Goal: Navigation & Orientation: Find specific page/section

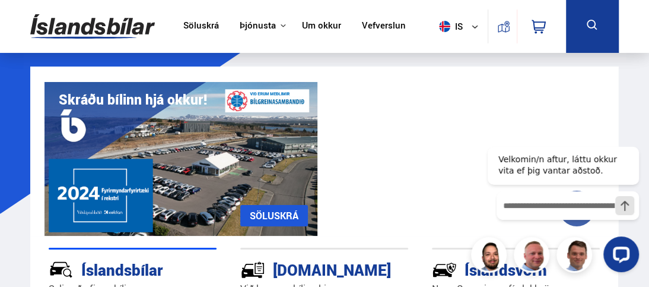
click at [596, 25] on icon at bounding box center [592, 25] width 15 height 15
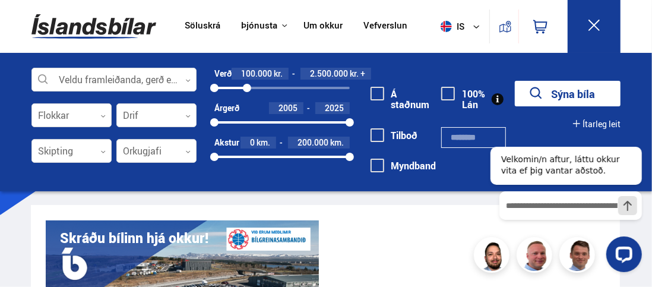
drag, startPoint x: 350, startPoint y: 89, endPoint x: 247, endPoint y: 81, distance: 103.0
click at [247, 81] on div "Verð 100.000 kr. 2.500.000 kr. + 100000 2492422" at bounding box center [281, 81] width 135 height 26
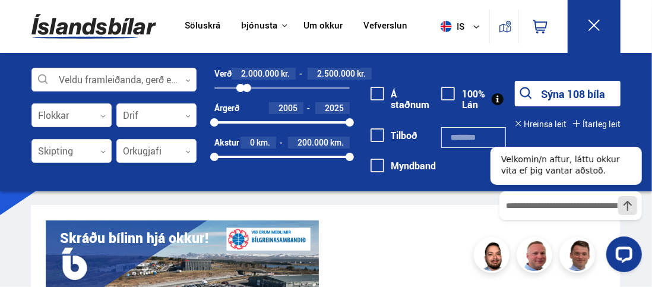
drag, startPoint x: 212, startPoint y: 86, endPoint x: 240, endPoint y: 90, distance: 28.7
click at [240, 90] on div at bounding box center [240, 88] width 8 height 8
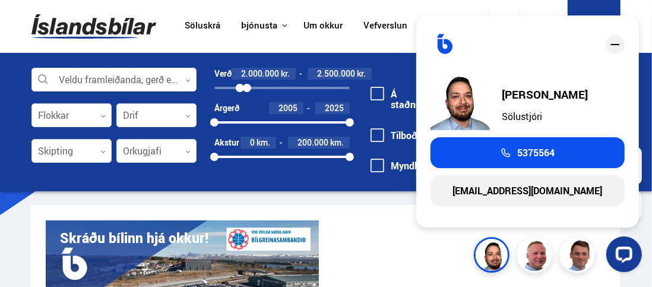
click at [620, 46] on icon "close" at bounding box center [615, 44] width 14 height 14
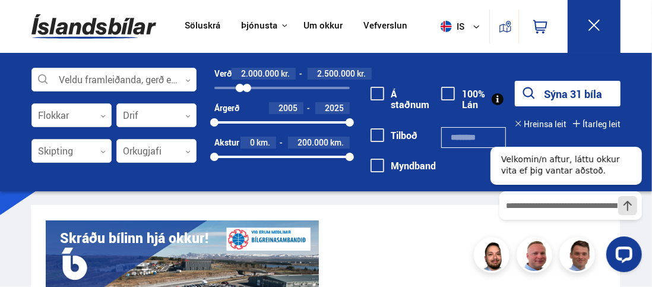
click at [599, 24] on icon at bounding box center [593, 25] width 15 height 15
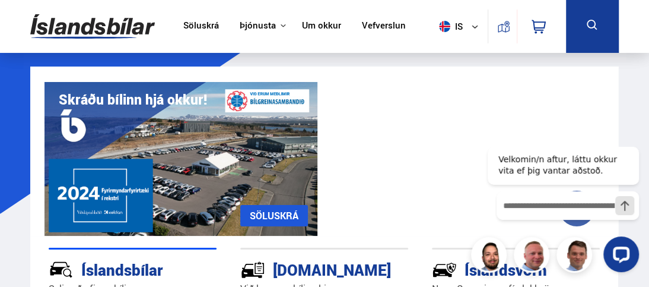
click at [598, 18] on icon at bounding box center [592, 25] width 15 height 15
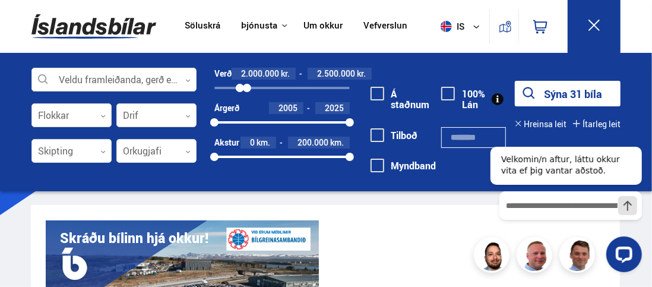
click at [585, 94] on button "Sýna 31 bíla" at bounding box center [568, 94] width 106 height 26
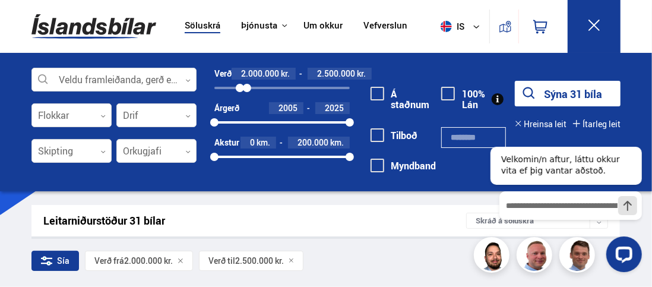
click at [377, 217] on div "Leitarniðurstöður 31 bílar" at bounding box center [254, 220] width 423 height 12
click at [599, 20] on icon at bounding box center [593, 25] width 11 height 11
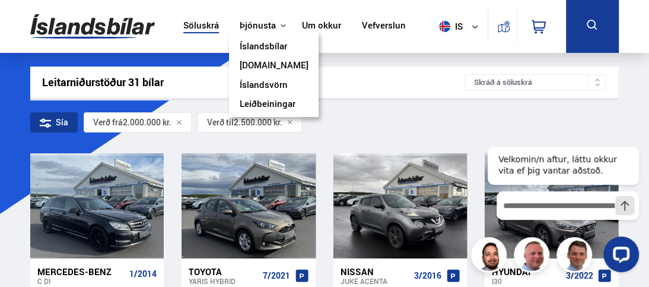
click at [266, 83] on link "Íslandsvörn" at bounding box center [264, 86] width 48 height 12
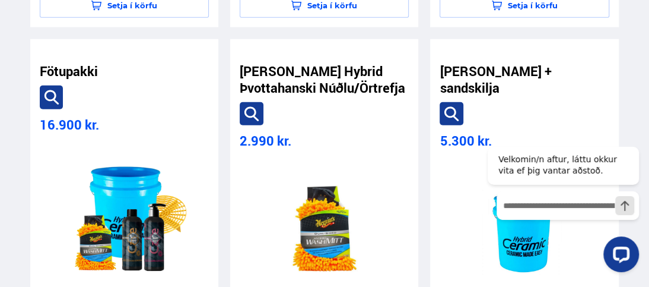
scroll to position [3917, 0]
